Goal: Information Seeking & Learning: Find specific fact

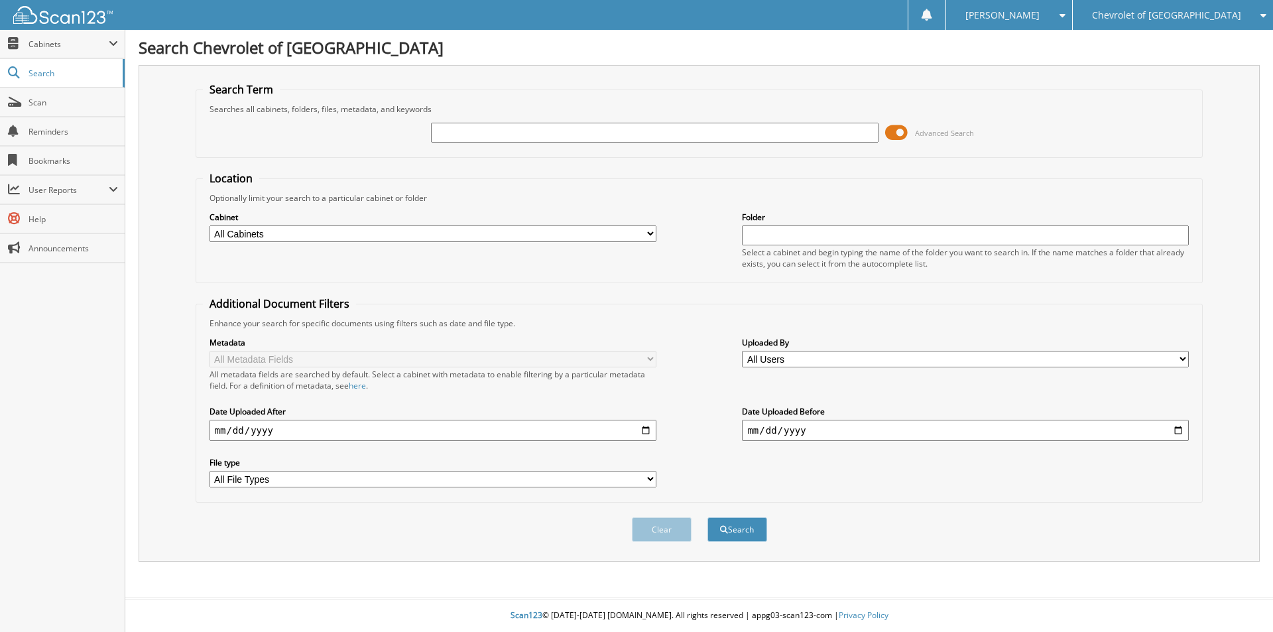
click at [1240, 12] on span "Chevrolet of [GEOGRAPHIC_DATA]" at bounding box center [1166, 15] width 149 height 8
click at [1227, 32] on link "Watsonville Chrysler Dodge Jeep Ram" at bounding box center [1172, 41] width 200 height 23
click at [467, 131] on input "text" at bounding box center [654, 133] width 447 height 20
type input "39326"
click at [728, 528] on button "Search" at bounding box center [737, 529] width 60 height 25
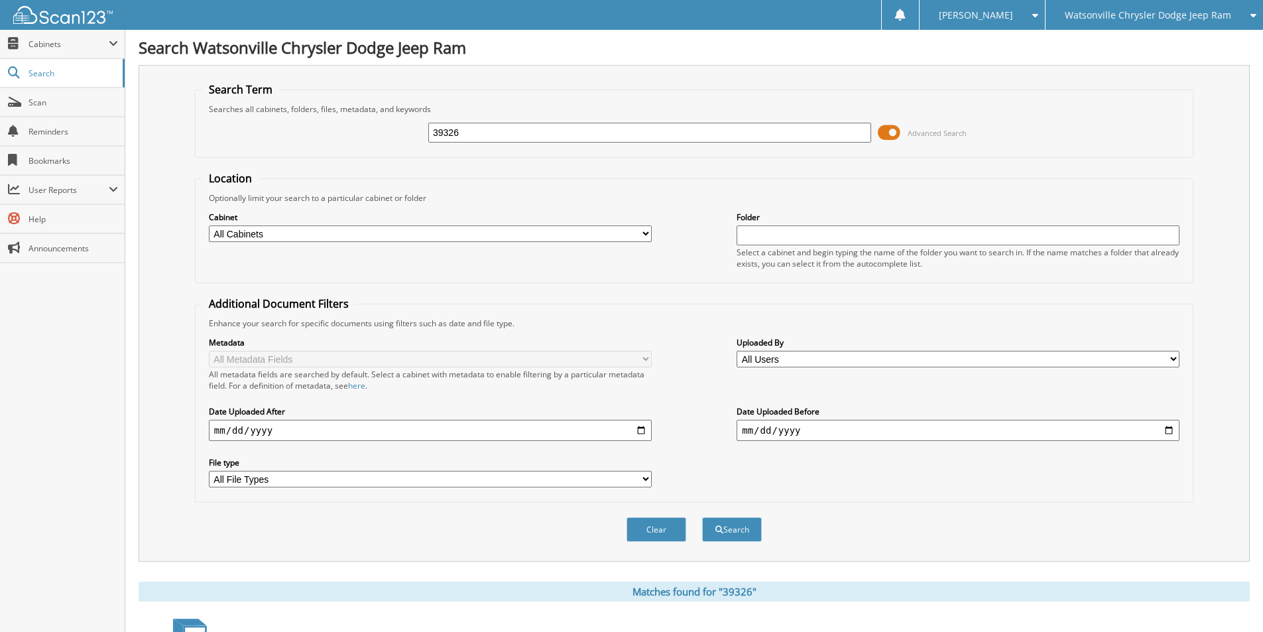
drag, startPoint x: 479, startPoint y: 139, endPoint x: 402, endPoint y: 141, distance: 76.9
click at [402, 141] on div "39326 Advanced Search" at bounding box center [694, 133] width 984 height 36
click at [1102, 12] on span "Watsonville Chrysler Dodge Jeep Ram" at bounding box center [1147, 15] width 166 height 8
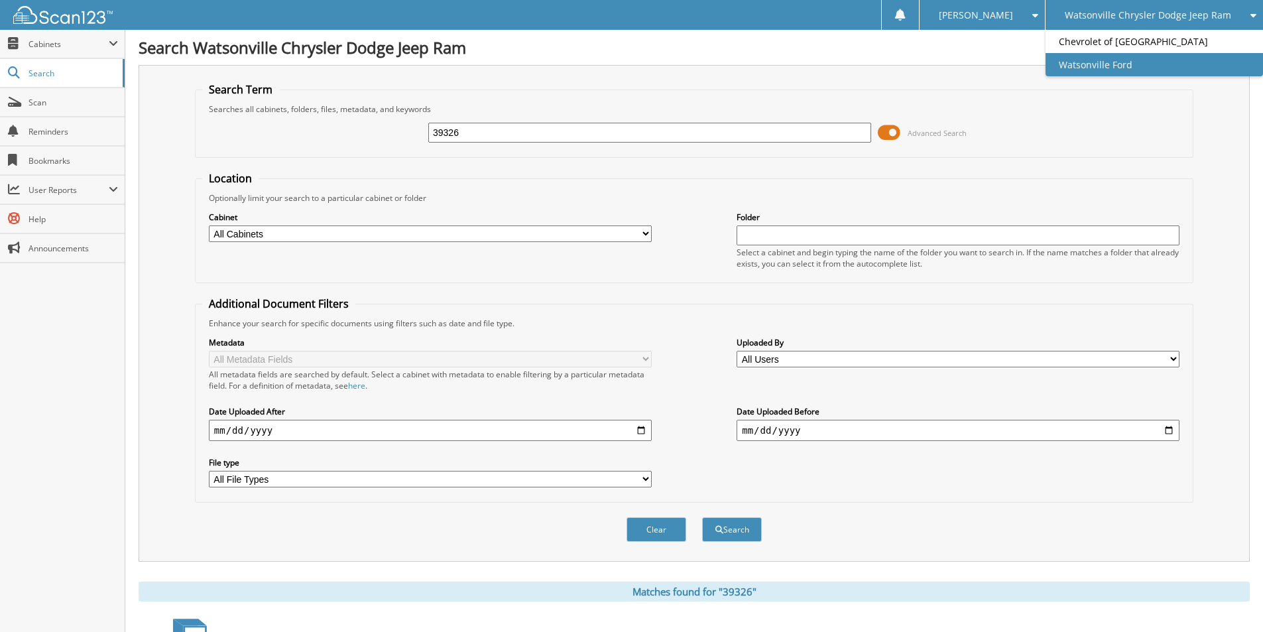
click at [1106, 58] on link "Watsonville Ford" at bounding box center [1153, 64] width 217 height 23
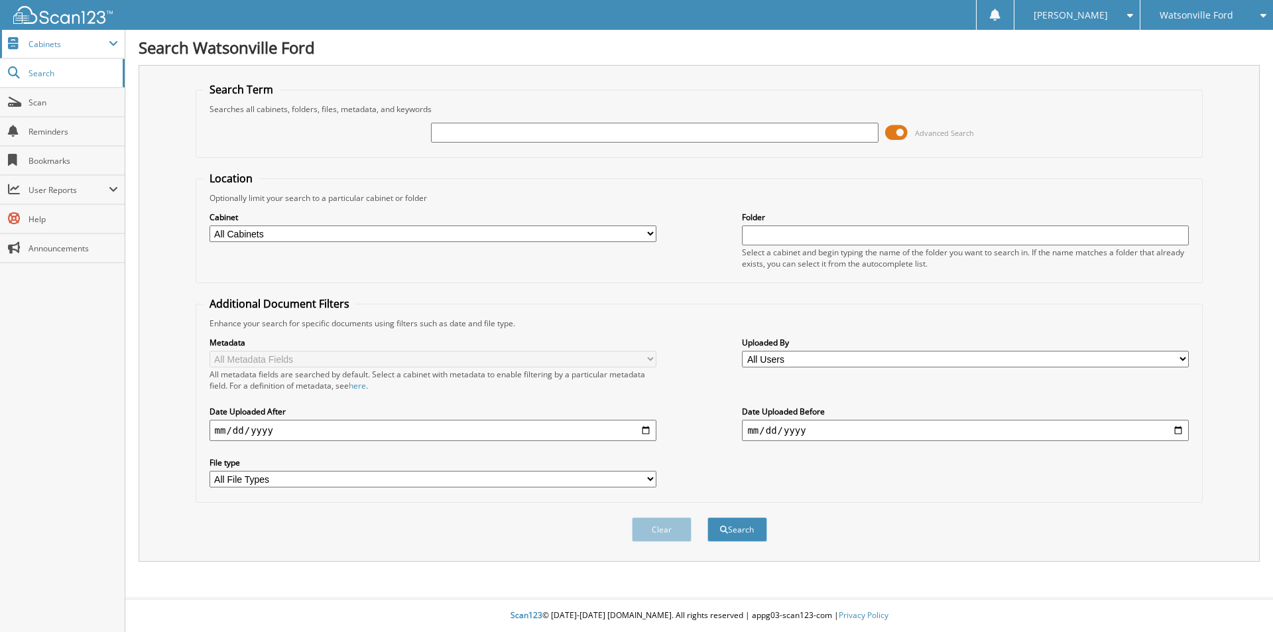
click at [52, 42] on span "Cabinets" at bounding box center [68, 43] width 80 height 11
click at [42, 75] on span "Search" at bounding box center [71, 73] width 87 height 11
click at [453, 230] on select "All Cabinets PARTS SERVICE RO Needs Filing" at bounding box center [432, 233] width 447 height 17
click at [551, 198] on div "Optionally limit your search to a particular cabinet or folder" at bounding box center [699, 197] width 993 height 11
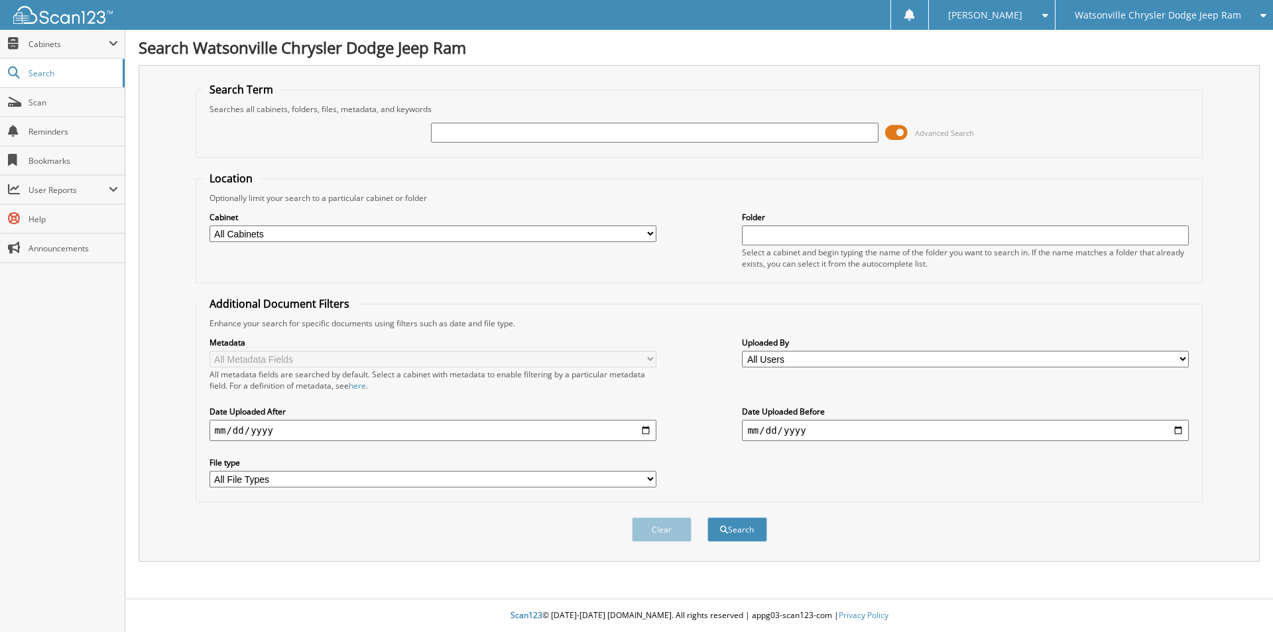
click at [482, 135] on input "text" at bounding box center [654, 133] width 447 height 20
type input "39636"
click at [752, 522] on button "Search" at bounding box center [737, 529] width 60 height 25
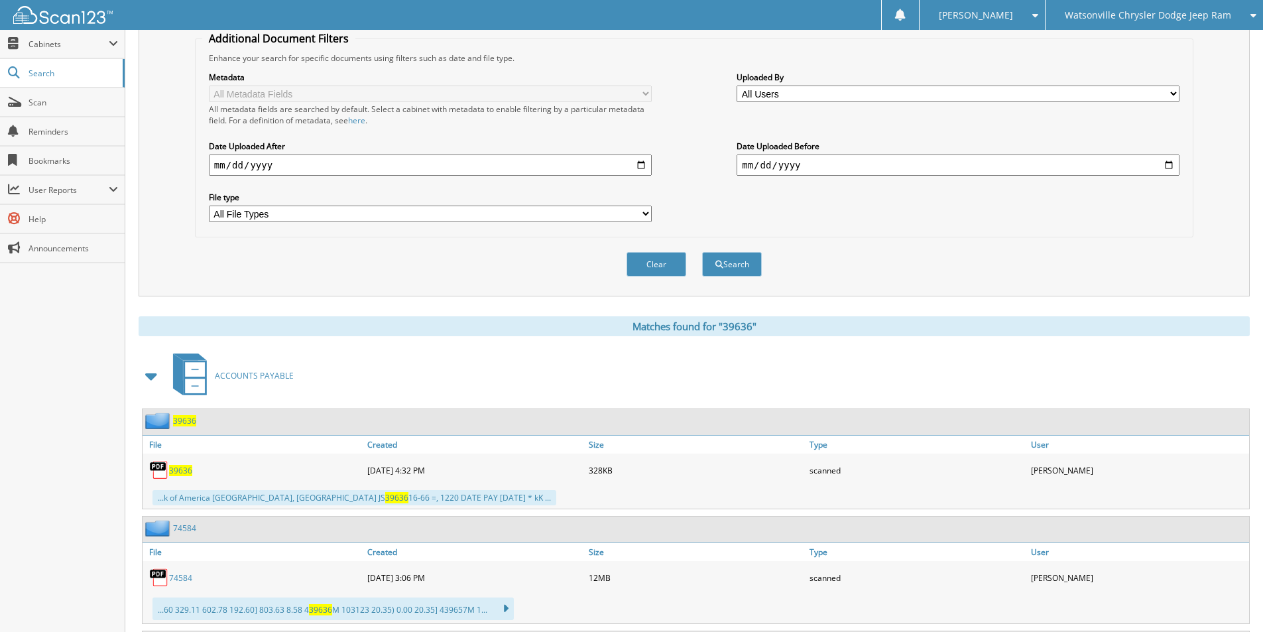
scroll to position [464, 0]
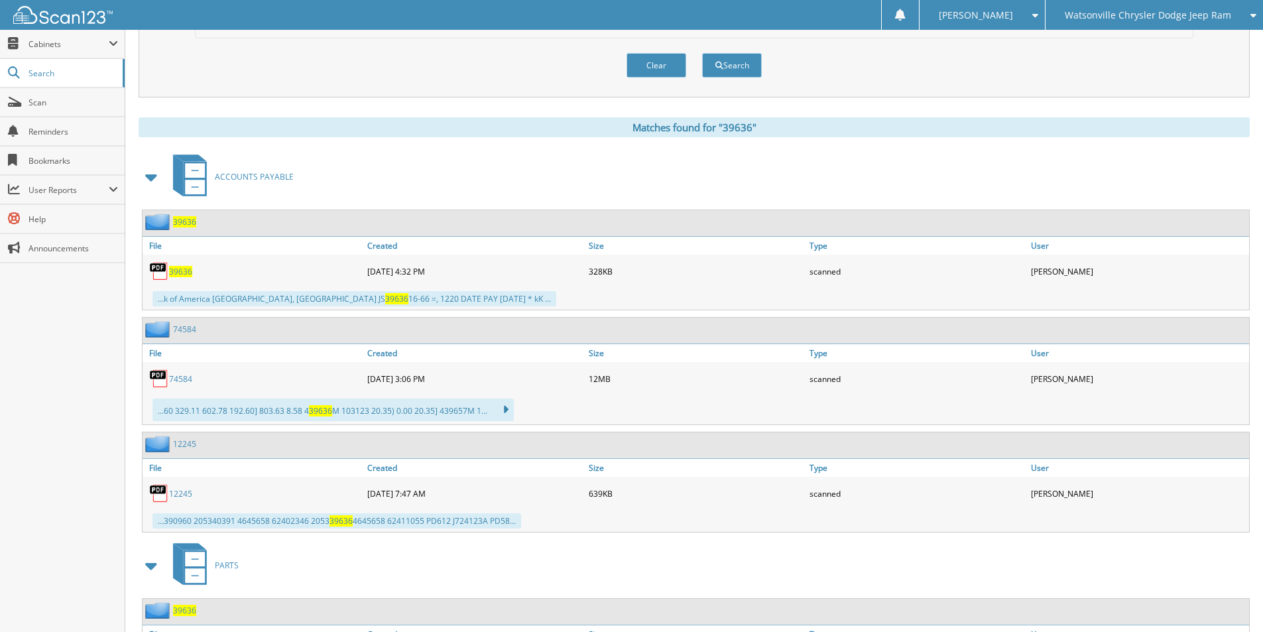
click at [183, 268] on span "39636" at bounding box center [180, 271] width 23 height 11
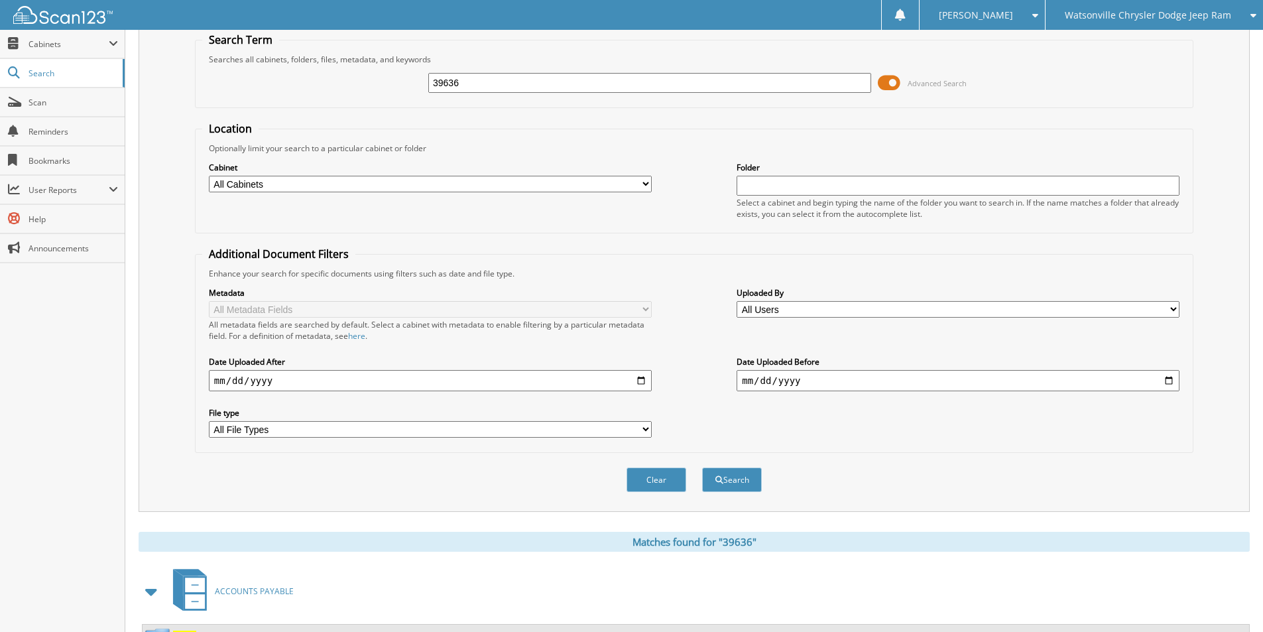
scroll to position [0, 0]
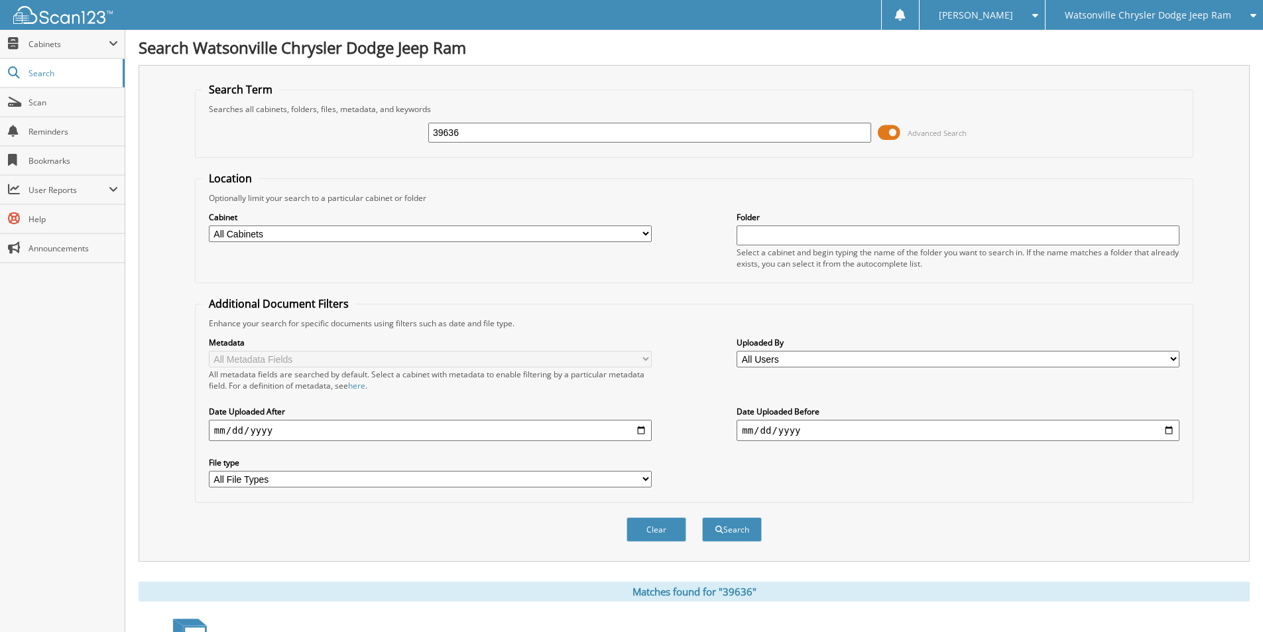
click at [473, 133] on input "39636" at bounding box center [649, 133] width 443 height 20
type input "39626"
click at [730, 527] on button "Search" at bounding box center [732, 529] width 60 height 25
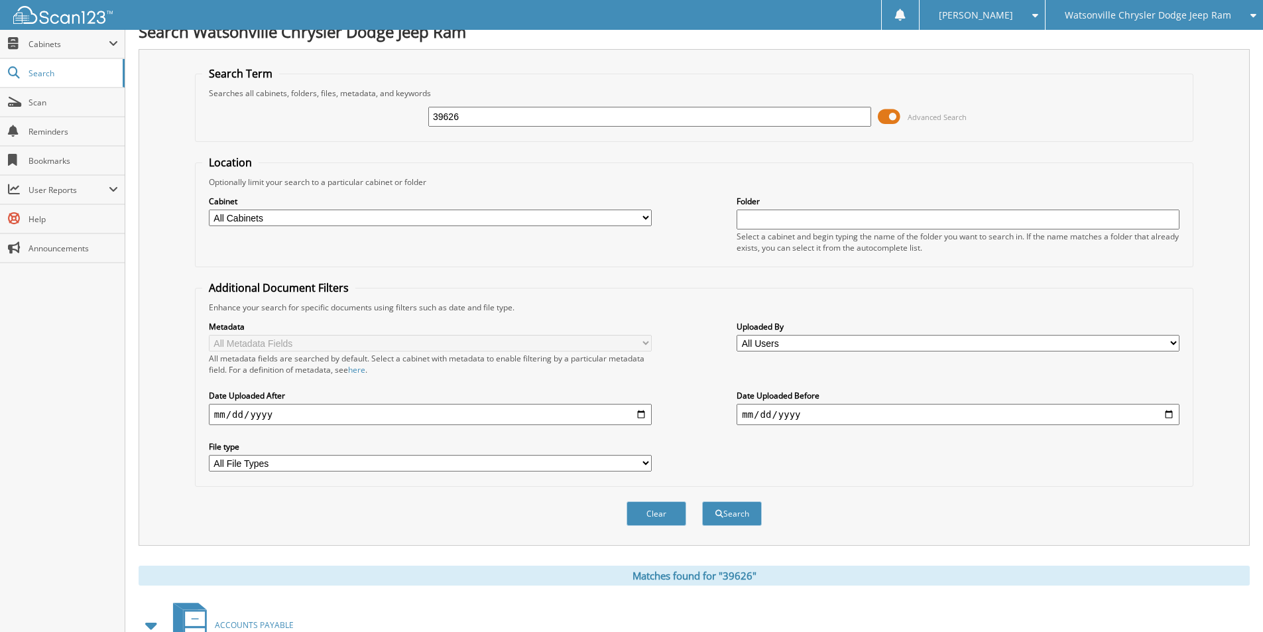
scroll to position [331, 0]
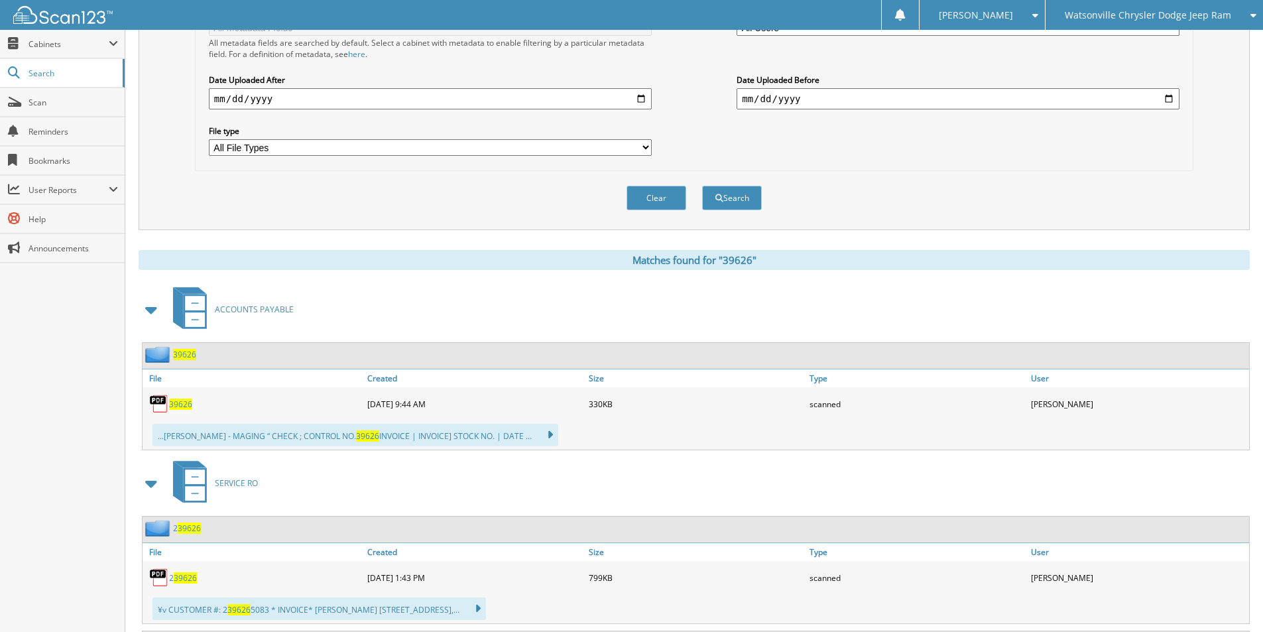
click at [162, 406] on img at bounding box center [159, 404] width 20 height 20
click at [180, 406] on span "39626" at bounding box center [180, 403] width 23 height 11
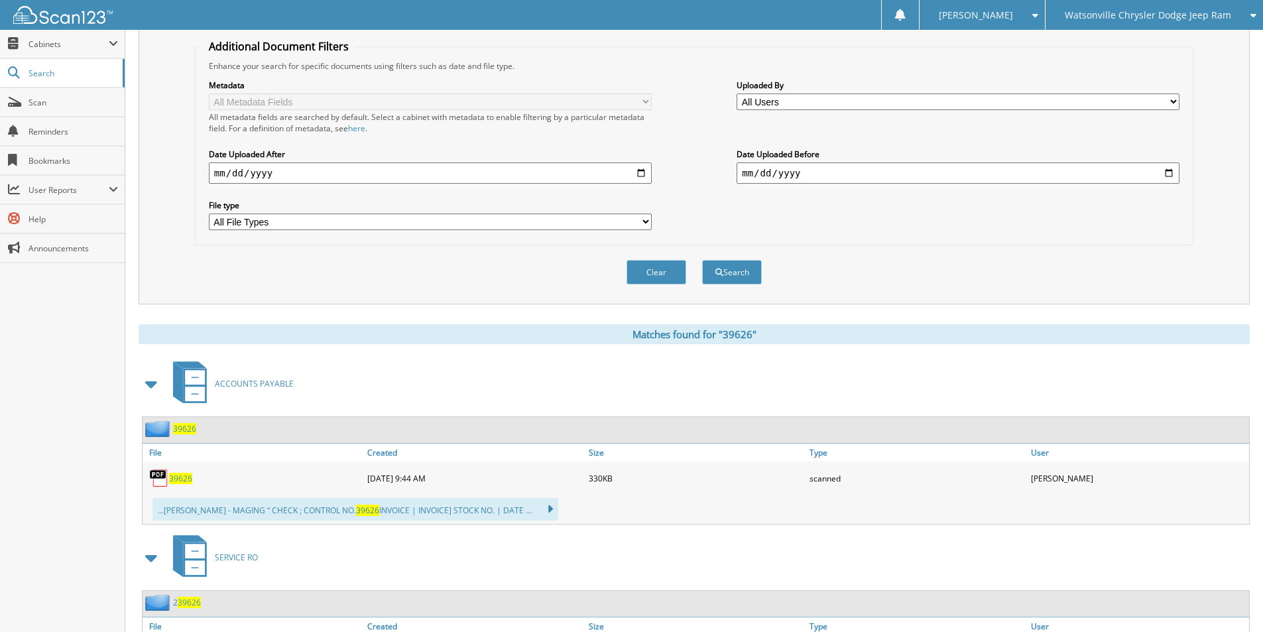
scroll to position [66, 0]
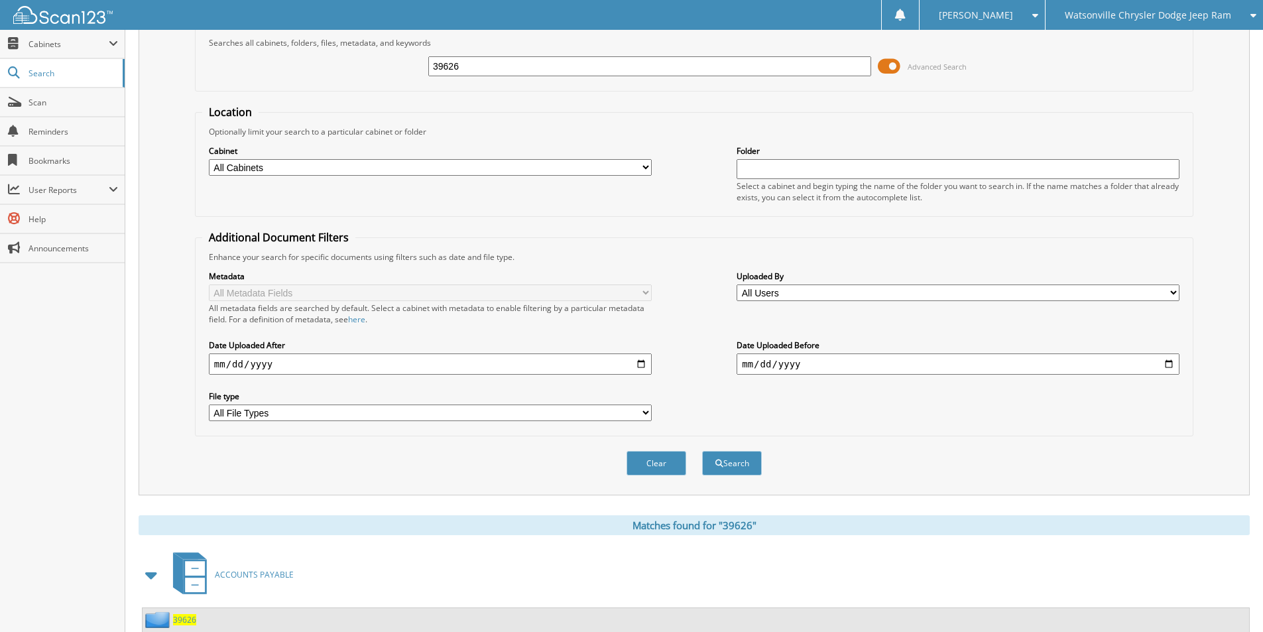
drag, startPoint x: 487, startPoint y: 64, endPoint x: 394, endPoint y: 85, distance: 95.0
click at [394, 85] on fieldset "Search Term Searches all cabinets, folders, files, metadata, and keywords 39626…" at bounding box center [694, 54] width 998 height 76
type input "39326"
click at [740, 465] on button "Search" at bounding box center [732, 463] width 60 height 25
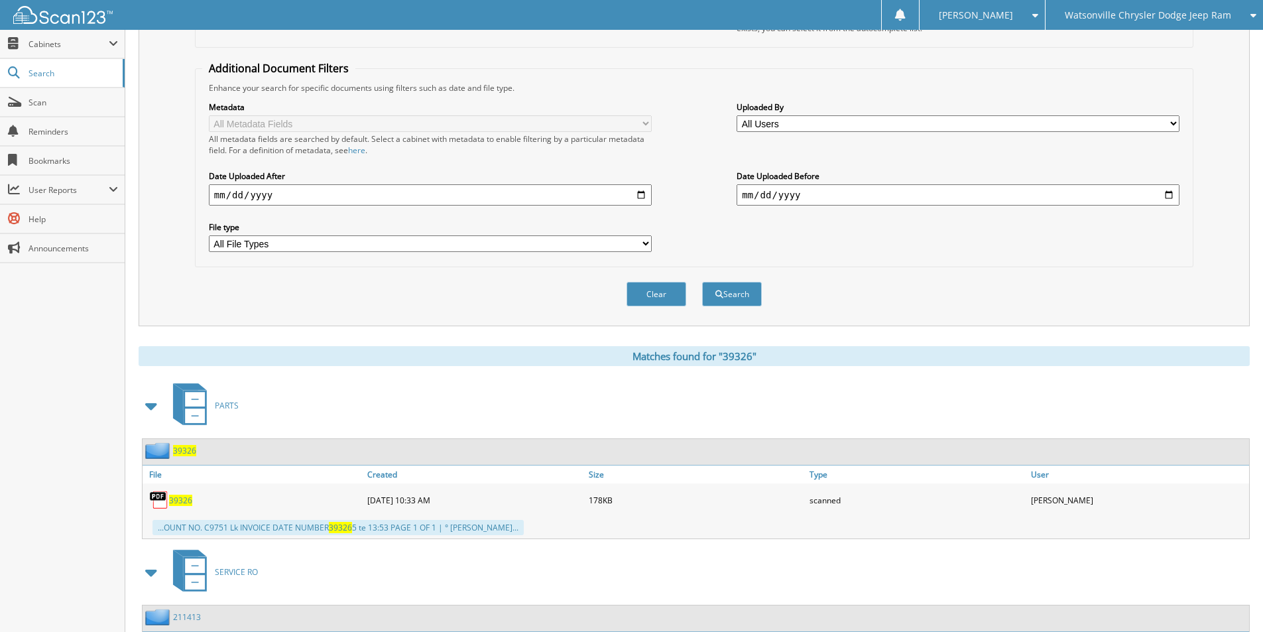
scroll to position [331, 0]
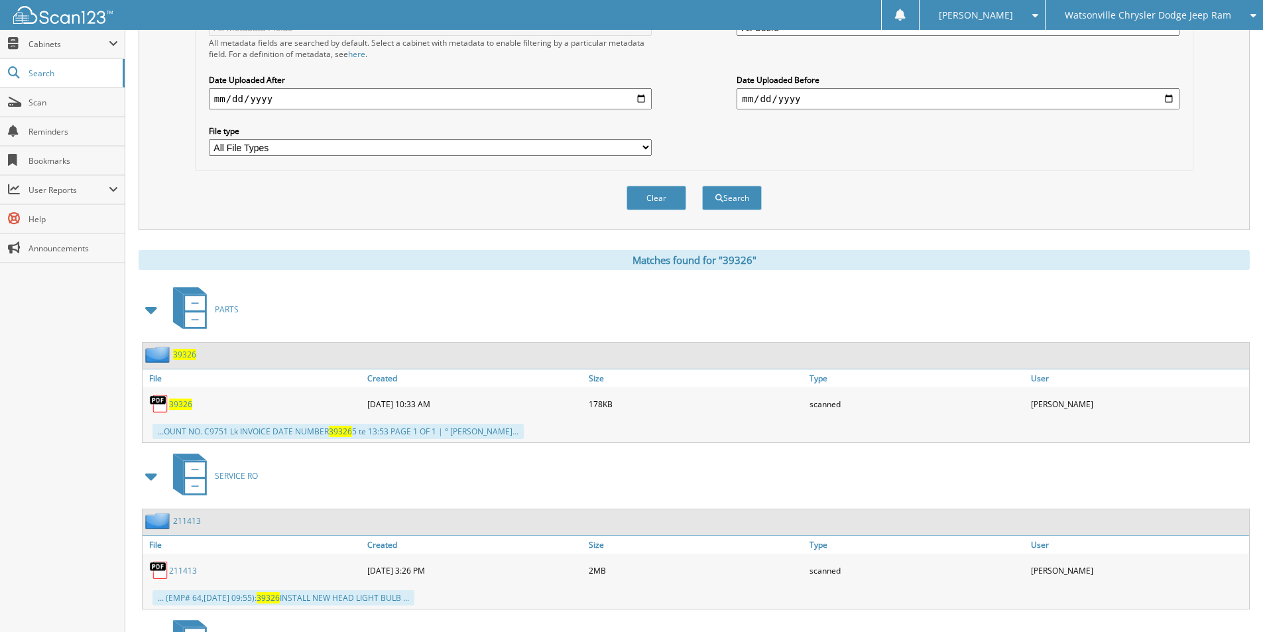
click at [177, 404] on span "39326" at bounding box center [180, 403] width 23 height 11
click at [160, 308] on span at bounding box center [151, 310] width 19 height 24
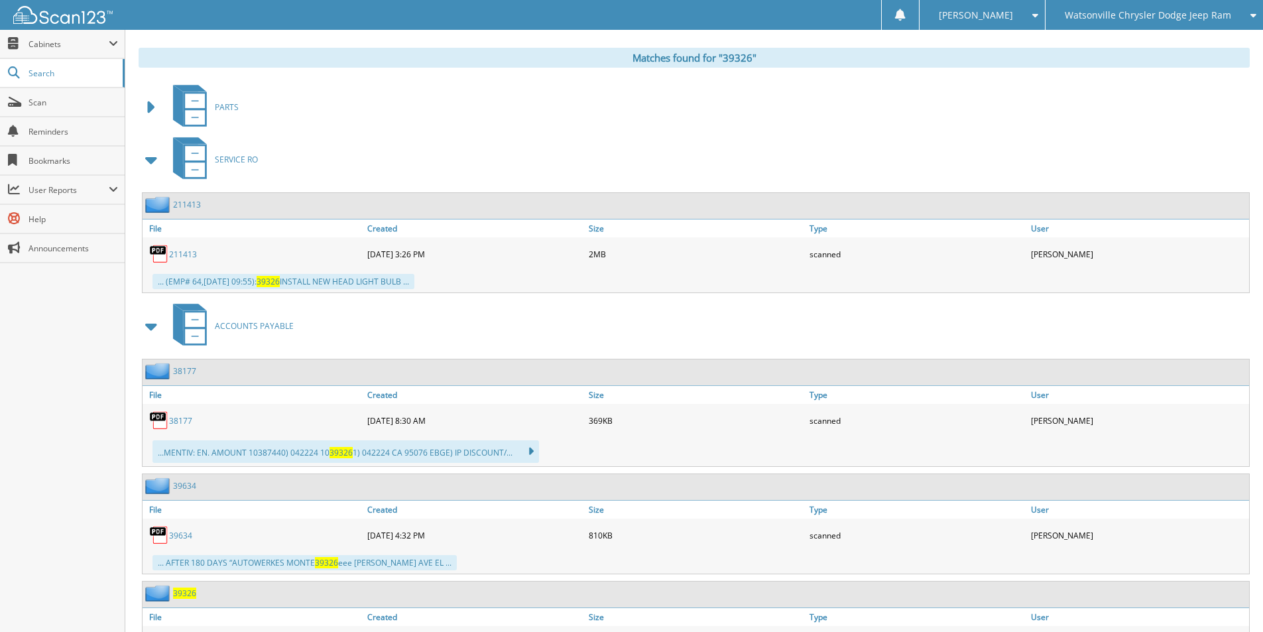
scroll to position [602, 0]
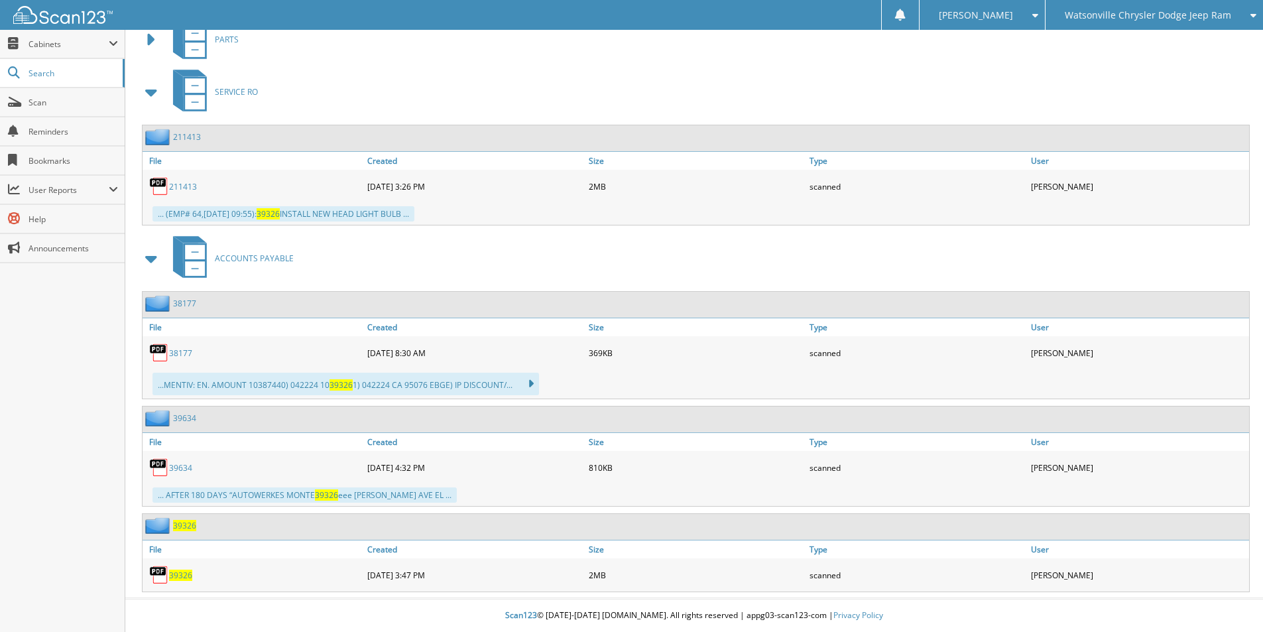
click at [160, 573] on img at bounding box center [159, 575] width 20 height 20
click at [175, 577] on span "39326" at bounding box center [180, 574] width 23 height 11
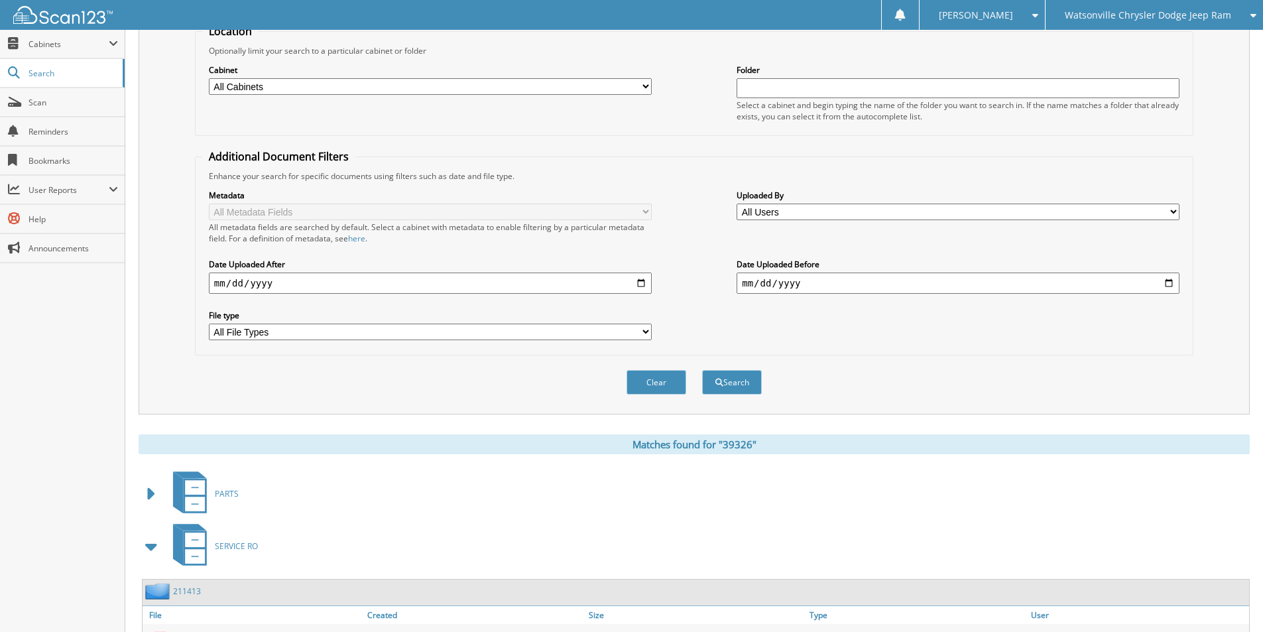
scroll to position [5, 0]
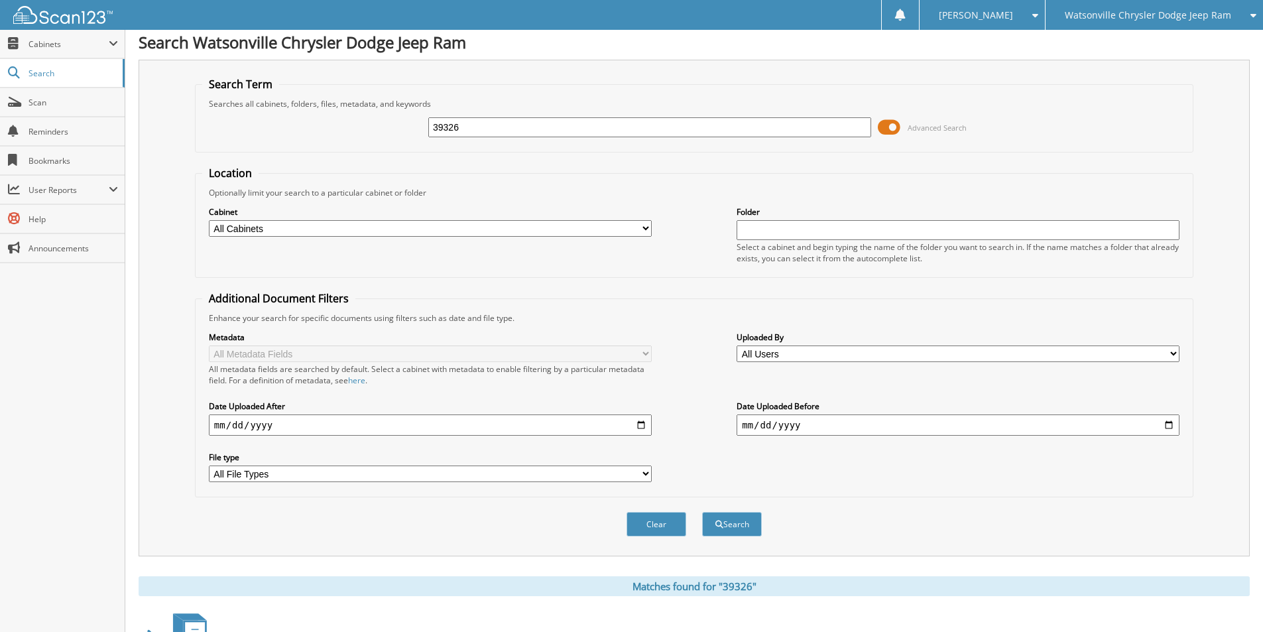
drag, startPoint x: 514, startPoint y: 121, endPoint x: 312, endPoint y: 154, distance: 204.3
click at [318, 152] on form "Search Term Searches all cabinets, folders, files, metadata, and keywords 39326…" at bounding box center [694, 314] width 998 height 474
type input "40044"
click at [710, 530] on button "Search" at bounding box center [732, 524] width 60 height 25
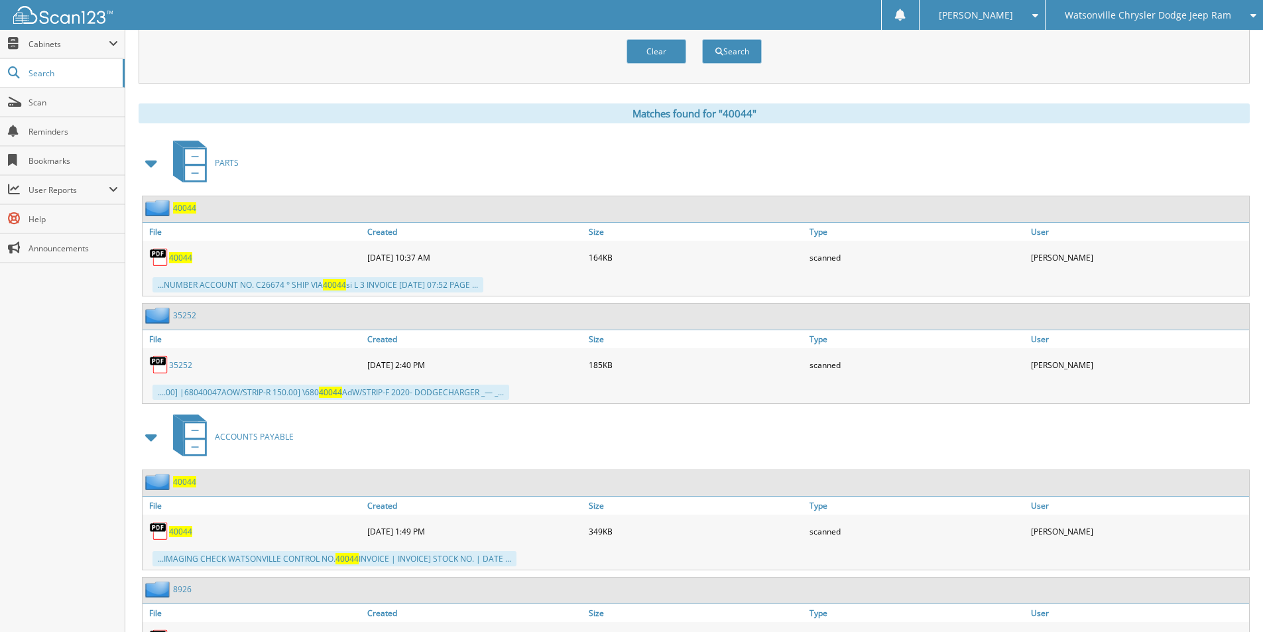
scroll to position [265, 0]
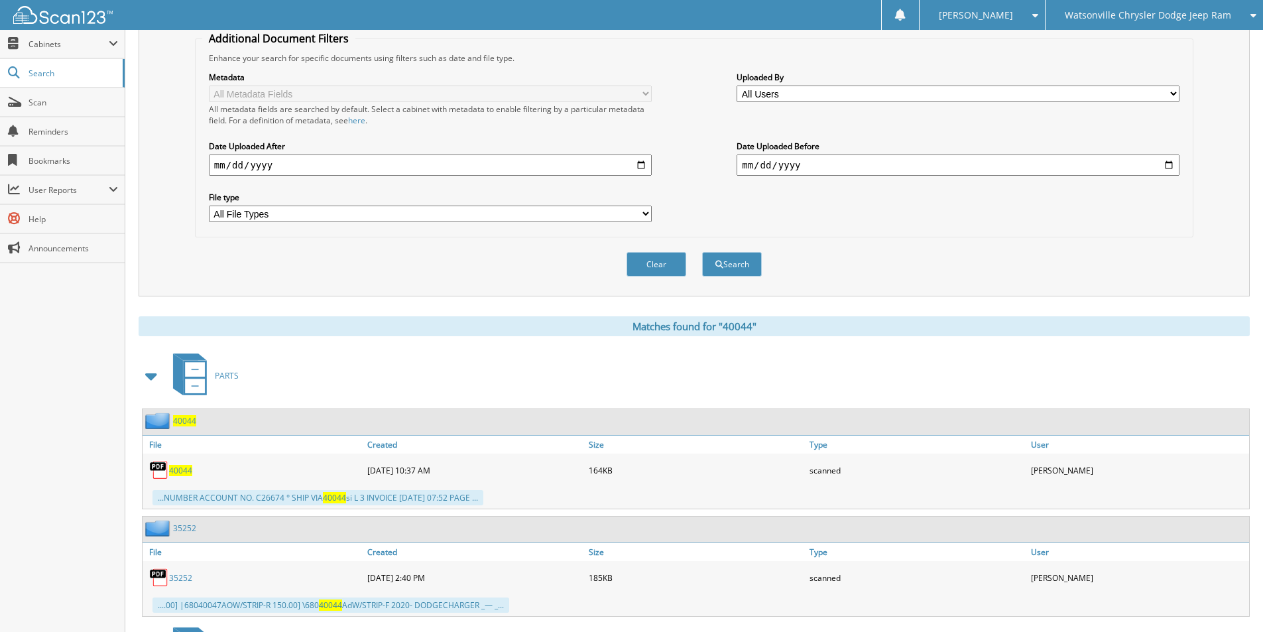
click at [182, 475] on span "40044" at bounding box center [180, 470] width 23 height 11
click at [510, 297] on div "Search Term Searches all cabinets, folders, files, metadata, and keywords 40044…" at bounding box center [694, 596] width 1111 height 1593
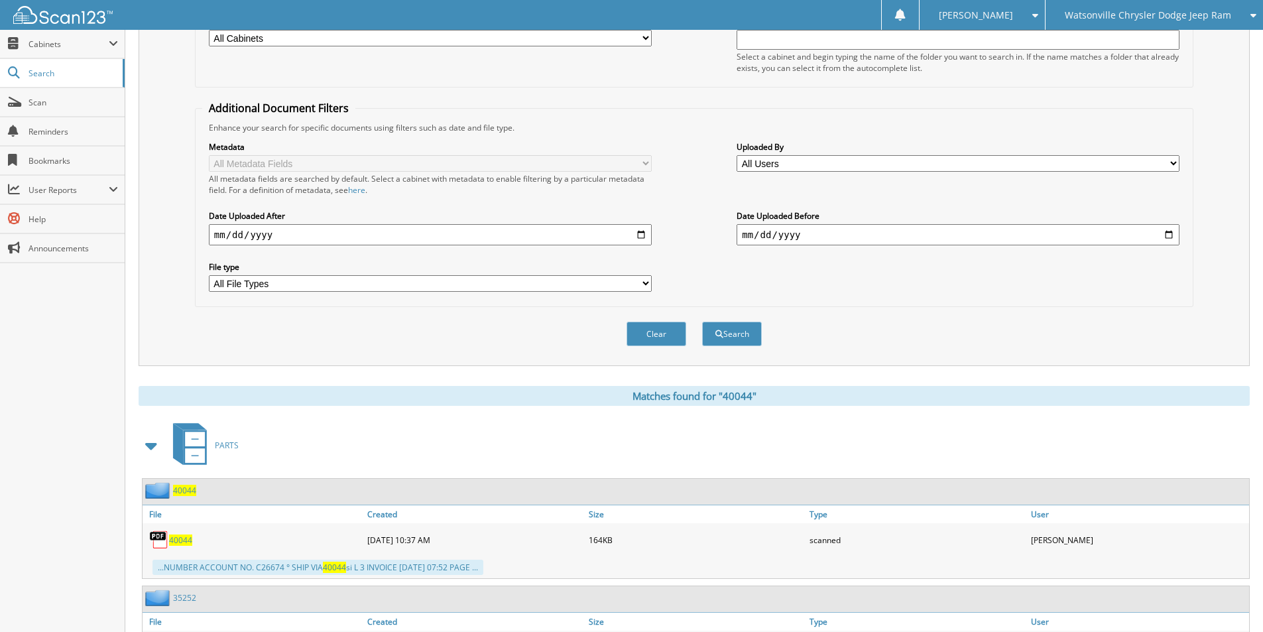
scroll to position [321, 0]
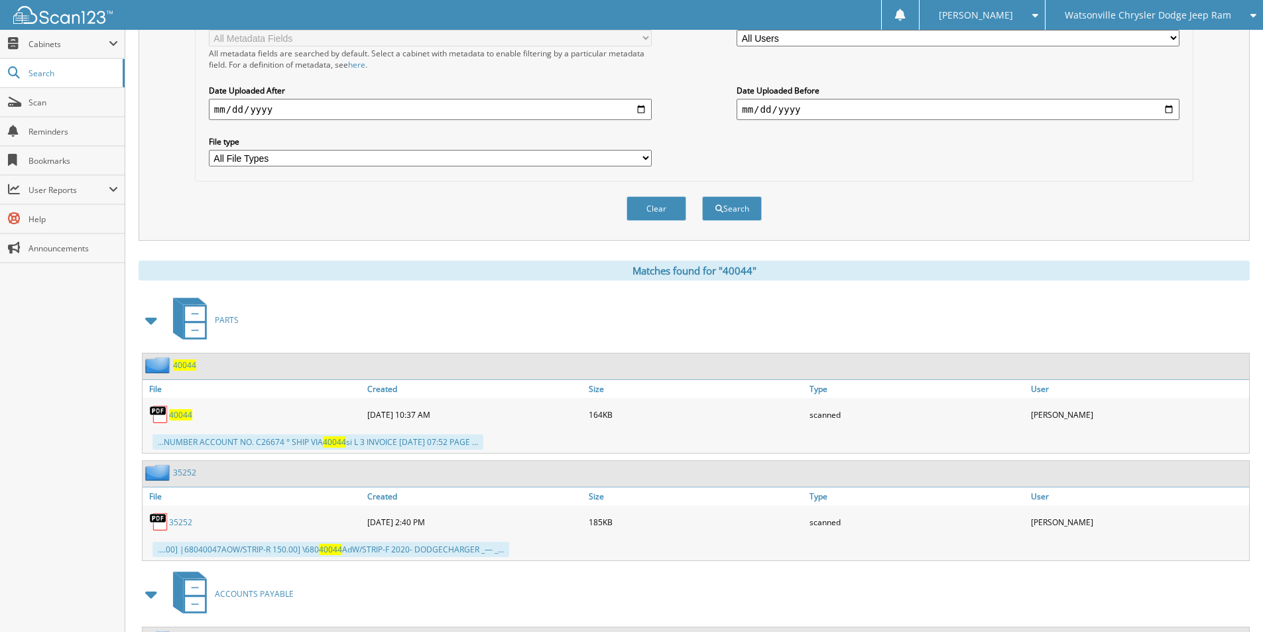
click at [150, 320] on span at bounding box center [151, 320] width 19 height 24
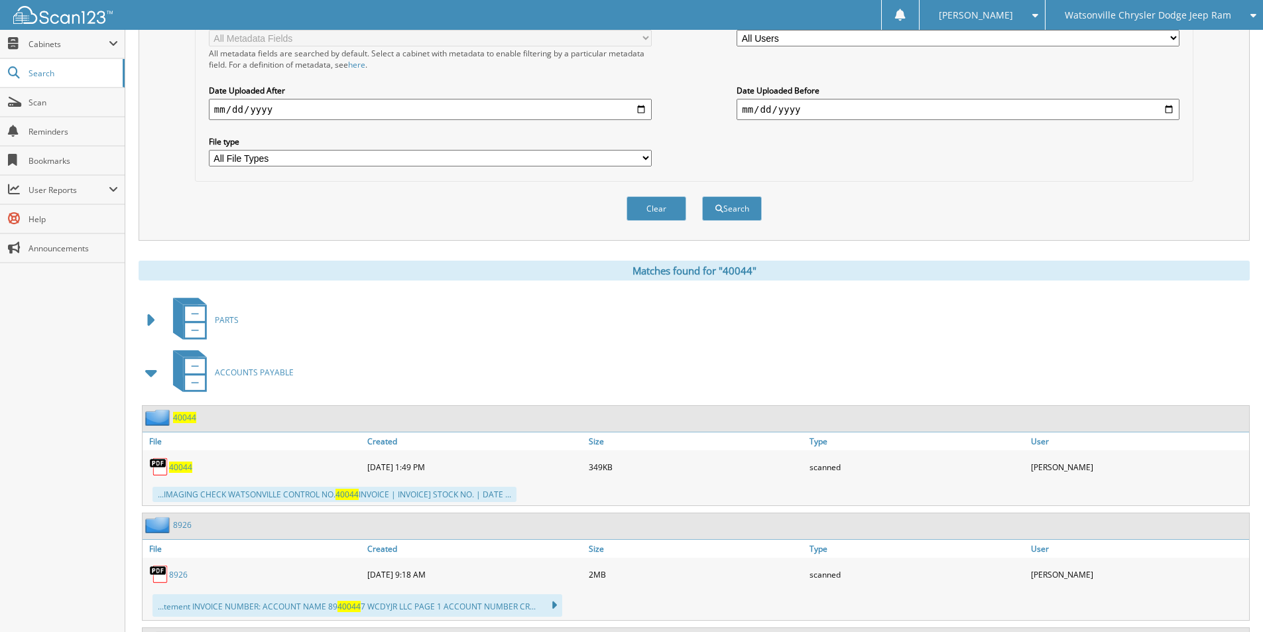
click at [154, 380] on span at bounding box center [151, 373] width 19 height 24
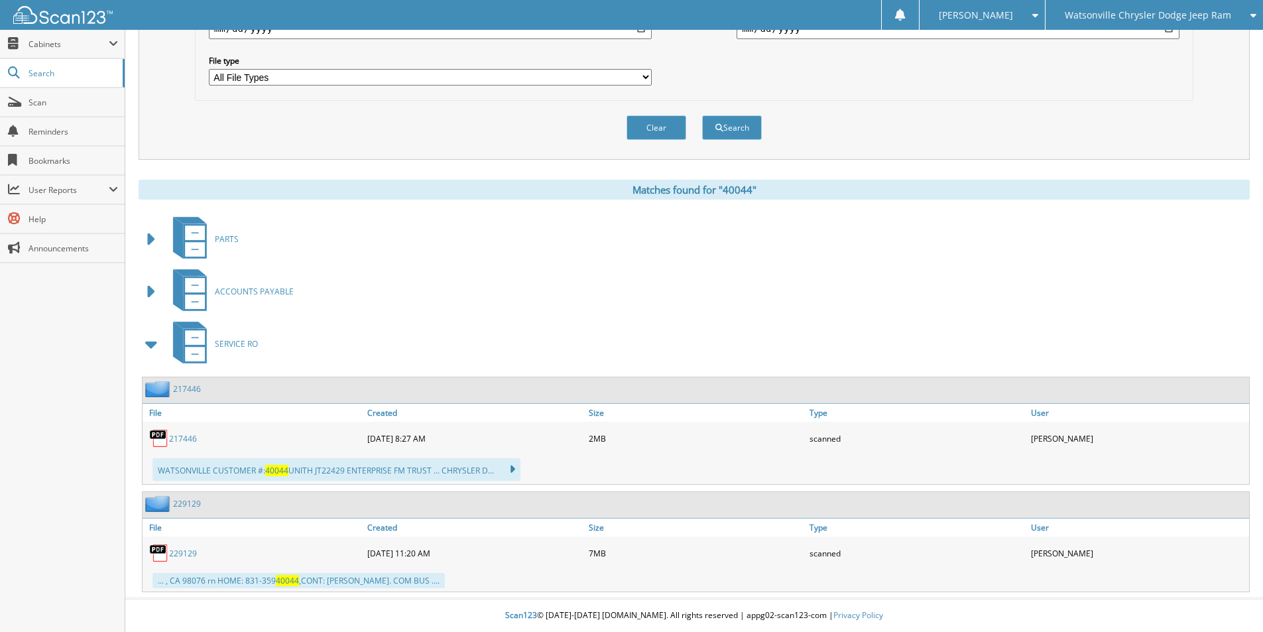
scroll to position [402, 0]
click at [146, 245] on span at bounding box center [151, 239] width 19 height 24
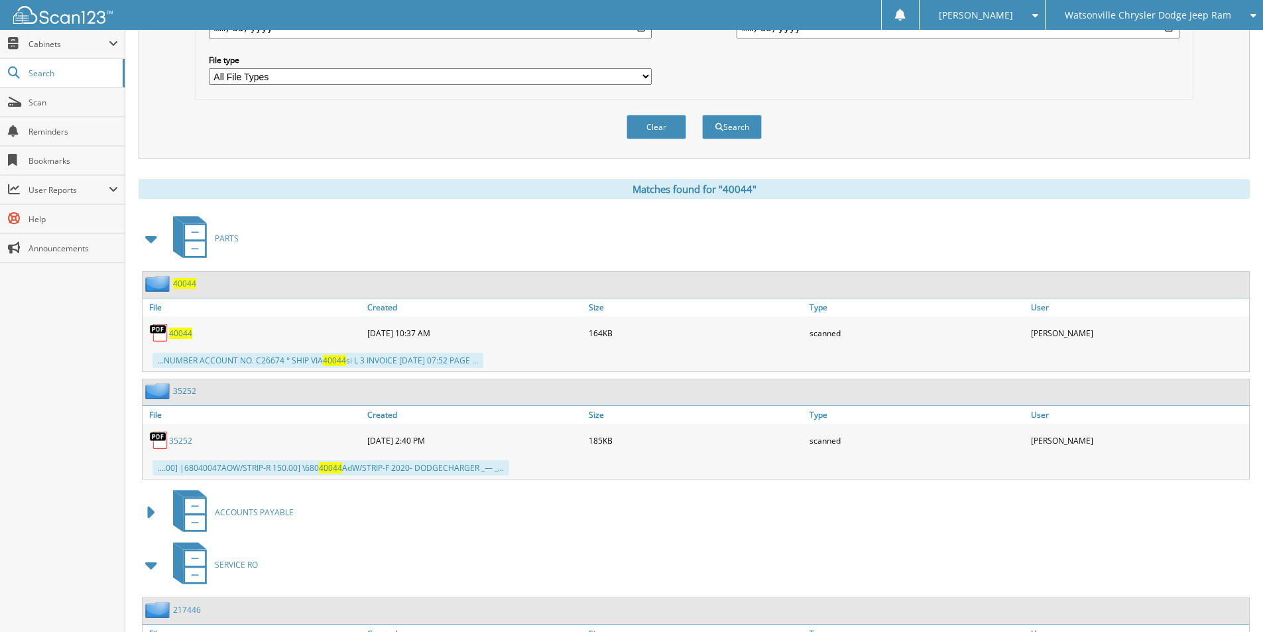
click at [146, 241] on span at bounding box center [151, 239] width 19 height 24
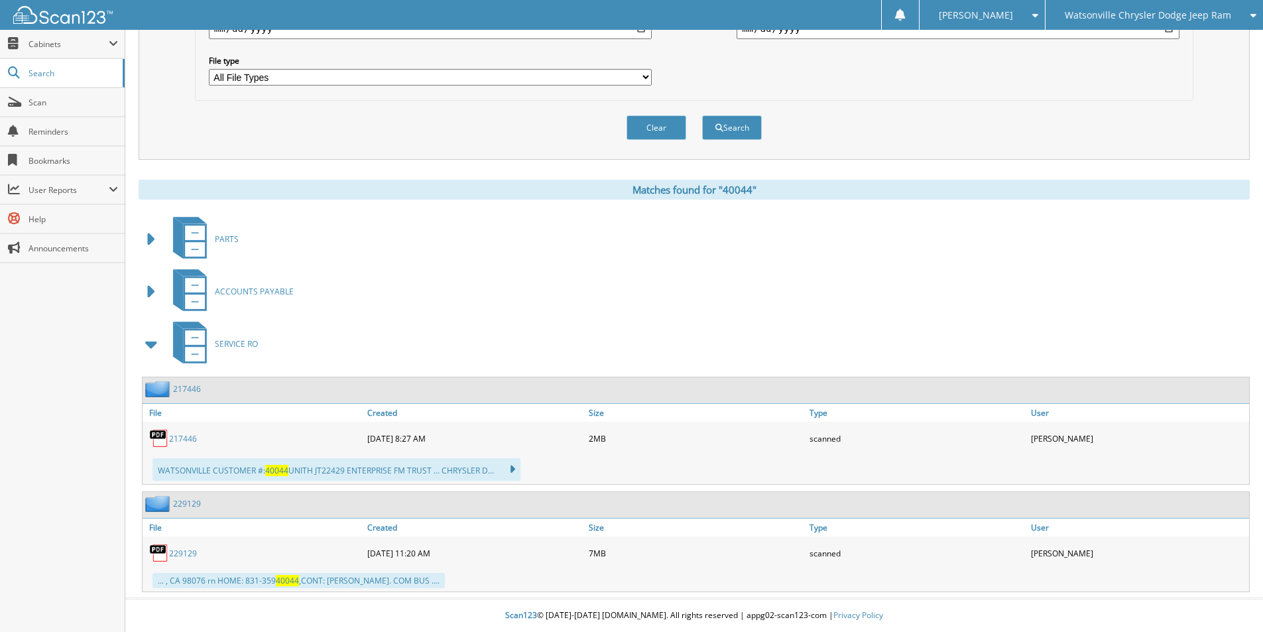
click at [146, 345] on span at bounding box center [151, 344] width 19 height 24
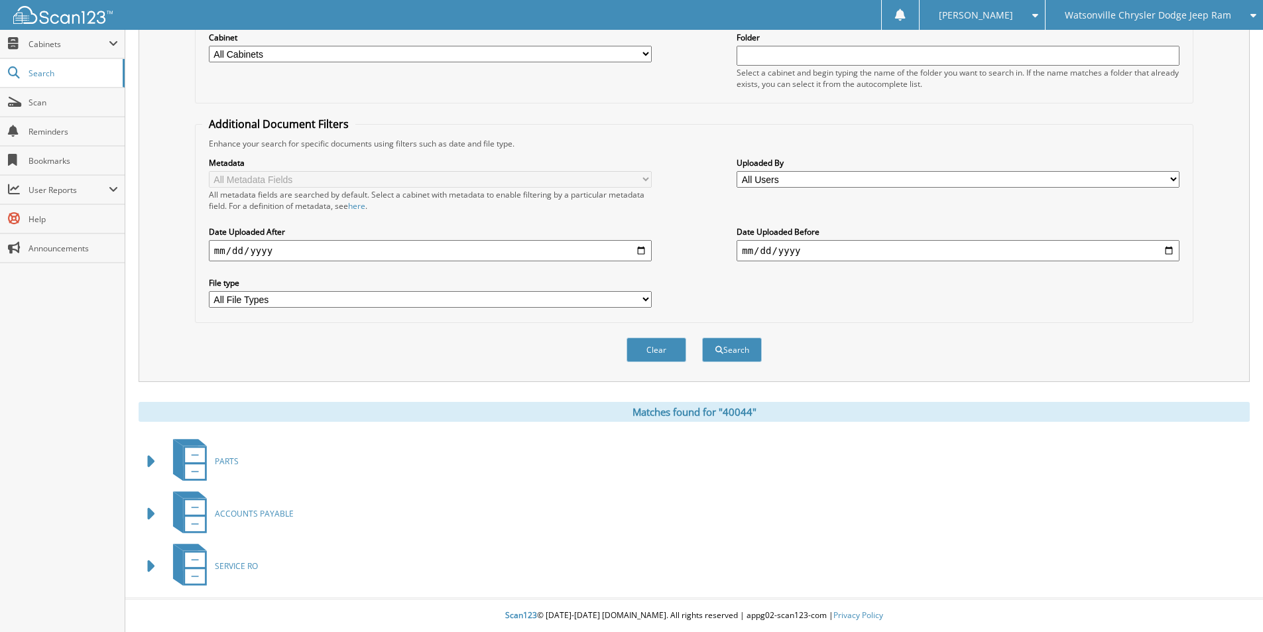
click at [155, 506] on span at bounding box center [151, 514] width 19 height 24
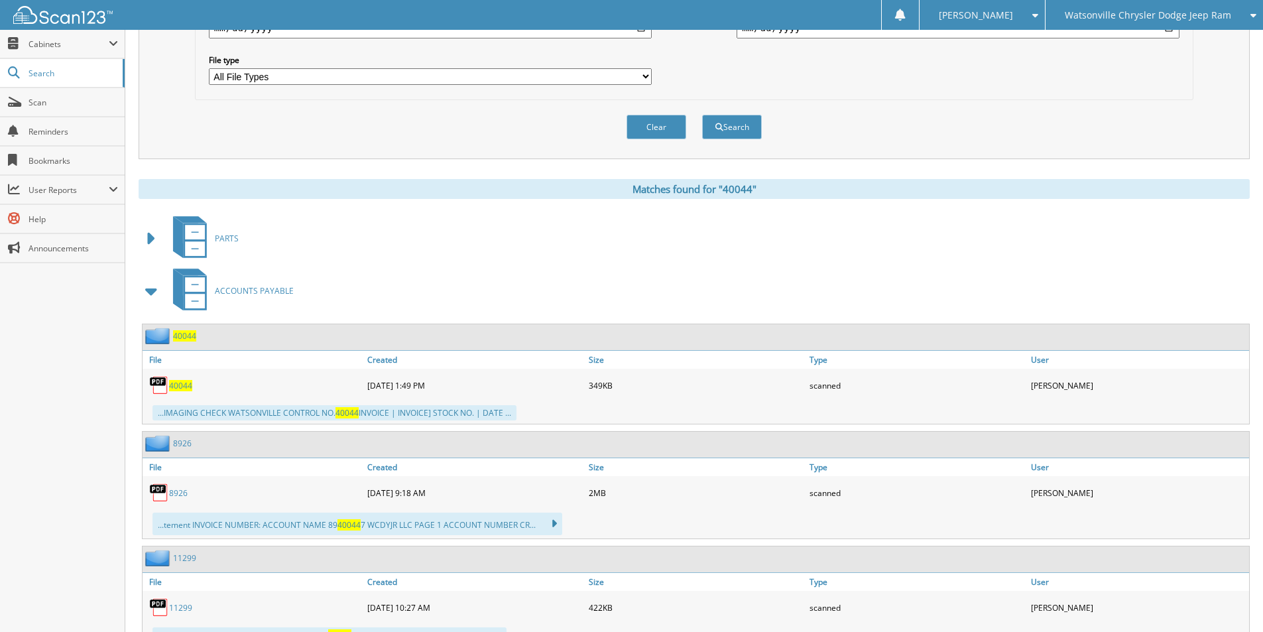
click at [174, 382] on span "40044" at bounding box center [180, 385] width 23 height 11
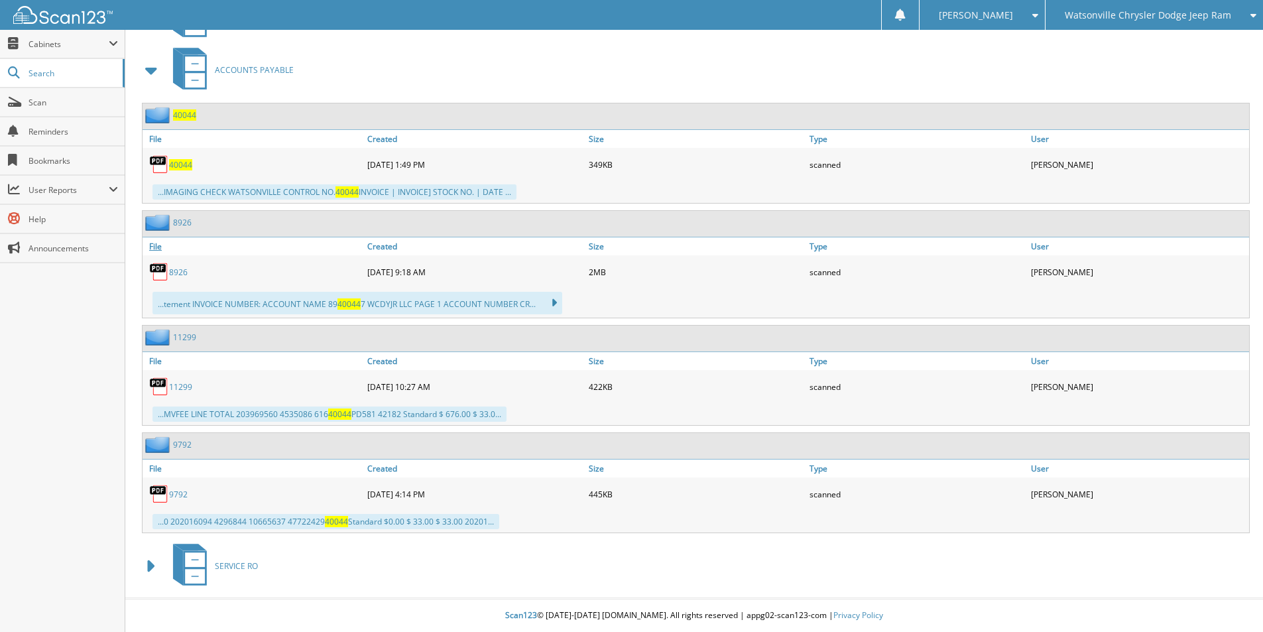
scroll to position [624, 0]
